Goal: Transaction & Acquisition: Obtain resource

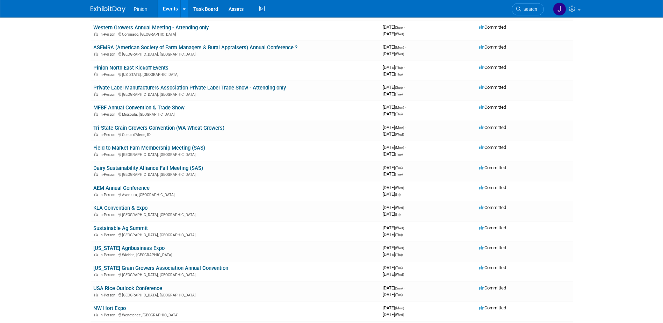
scroll to position [285, 0]
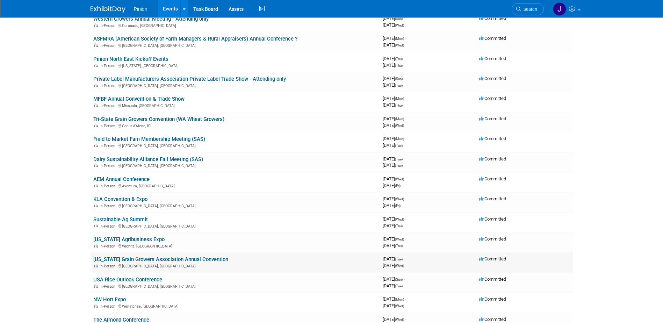
click at [213, 257] on link "[US_STATE] Grain Growers Association Annual Convention" at bounding box center [160, 259] width 135 height 6
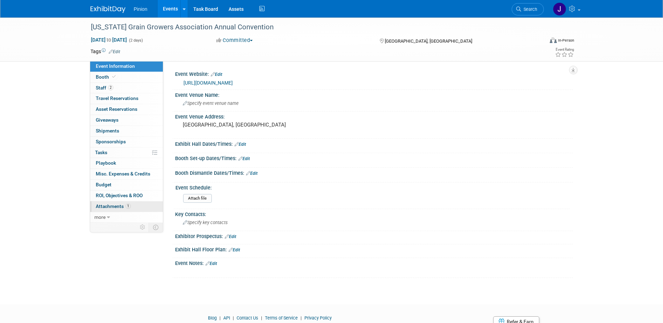
click at [119, 209] on link "1 Attachments 1" at bounding box center [126, 206] width 73 height 10
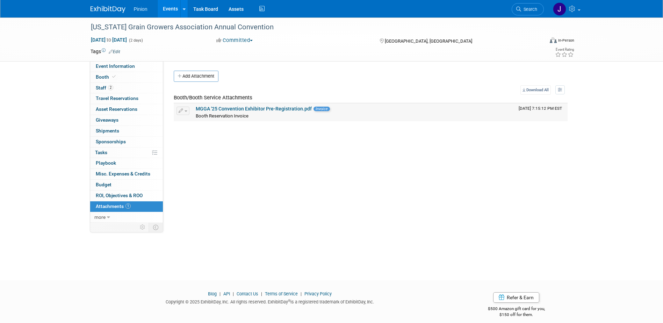
click at [223, 108] on link "MGGA '25 Convention Exhibitor Pre-Registration.pdf" at bounding box center [254, 109] width 116 height 6
click at [102, 9] on img at bounding box center [108, 9] width 35 height 7
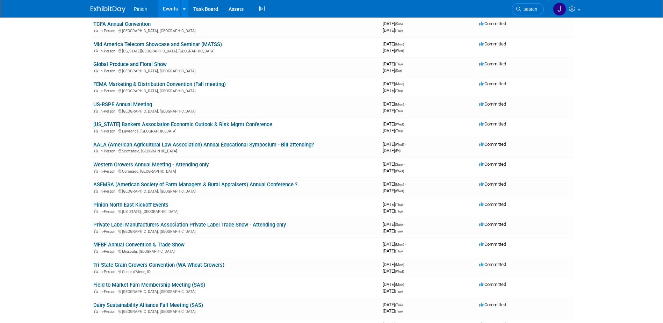
scroll to position [151, 0]
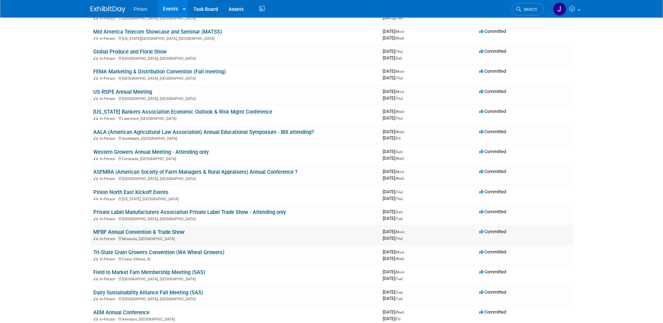
click at [156, 233] on link "MFBF Annual Convention & Trade Show" at bounding box center [138, 232] width 91 height 6
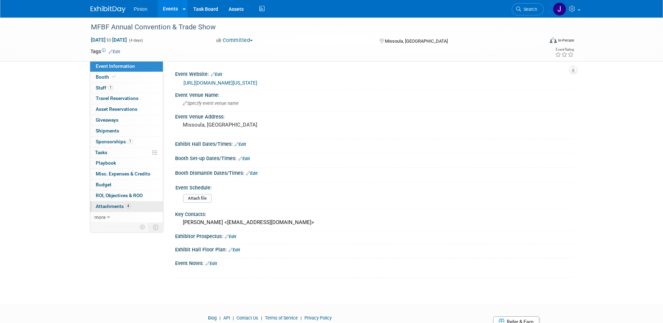
click at [103, 206] on span "Attachments 4" at bounding box center [113, 206] width 35 height 6
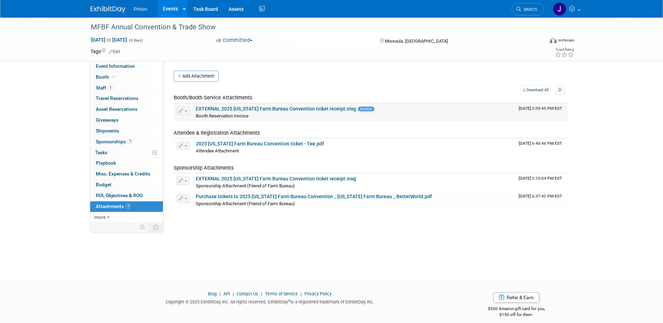
click at [249, 106] on link "EXTERNAL 2025 [US_STATE] Farm Bureau Convention ticket receipt.msg" at bounding box center [276, 109] width 160 height 6
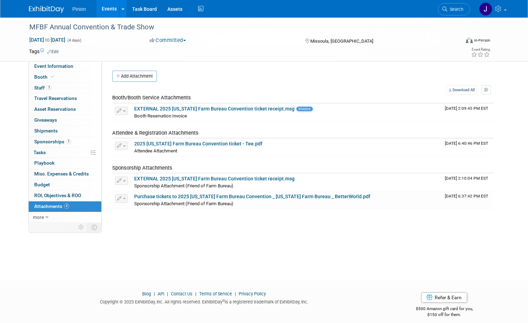
click at [194, 239] on div "MFBF Annual Convention & Trade Show [DATE] to [DATE] (4 days) [DATE] to [DATE] …" at bounding box center [264, 142] width 528 height 250
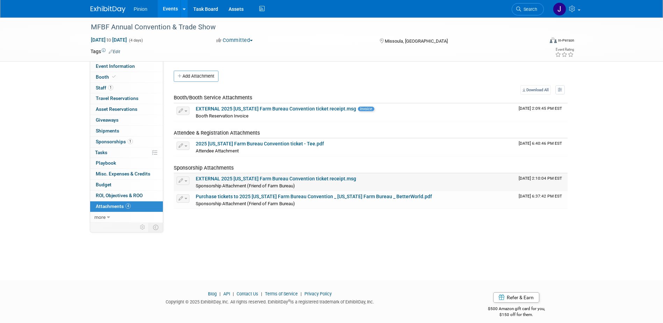
click at [235, 179] on link "EXTERNAL 2025 [US_STATE] Farm Bureau Convention ticket receipt.msg" at bounding box center [276, 179] width 160 height 6
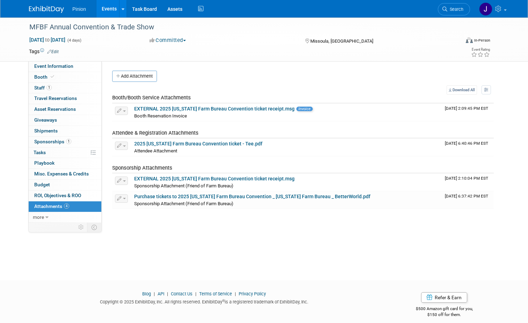
drag, startPoint x: 136, startPoint y: 273, endPoint x: 157, endPoint y: 221, distance: 55.8
click at [136, 272] on body "Pinion Events Add Event Bulk Upload Events Shareable Event Boards Recently View…" at bounding box center [264, 161] width 528 height 323
click at [203, 106] on link "EXTERNAL 2025 [US_STATE] Farm Bureau Convention ticket receipt.msg" at bounding box center [214, 109] width 160 height 6
click at [199, 108] on link "EXTERNAL 2025 [US_STATE] Farm Bureau Convention ticket receipt.msg" at bounding box center [214, 109] width 160 height 6
click at [195, 195] on link "Purchase tickets to 2025 [US_STATE] Farm Bureau Convention _ [US_STATE] Farm Bu…" at bounding box center [252, 197] width 236 height 6
